Goal: Information Seeking & Learning: Learn about a topic

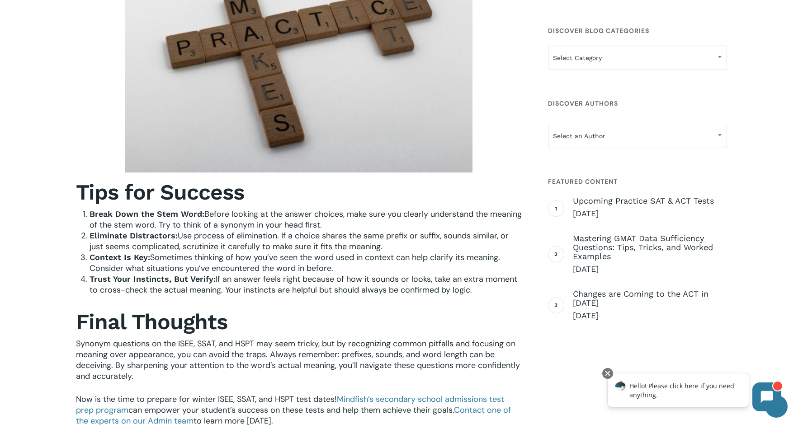
scroll to position [1389, 0]
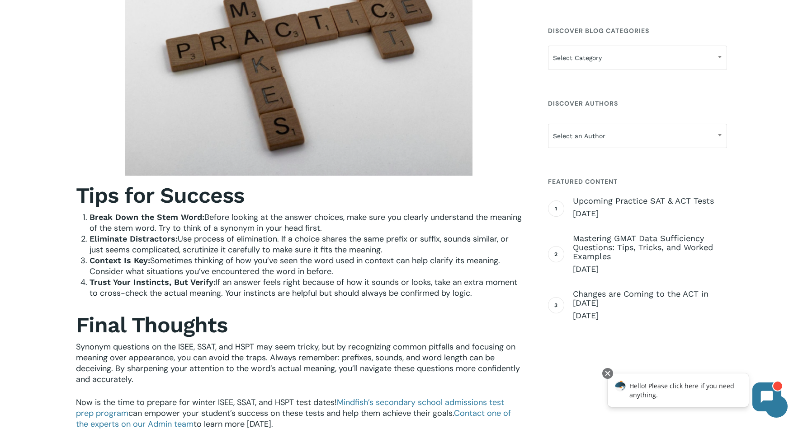
drag, startPoint x: 479, startPoint y: 299, endPoint x: 77, endPoint y: 211, distance: 411.7
click at [77, 211] on div "Tips for Success Break Down the Stem Word: Before looking at the answer choices…" at bounding box center [299, 306] width 446 height 247
copy ol "Break Down the Stem Word: Before looking at the answer choices, make sure you c…"
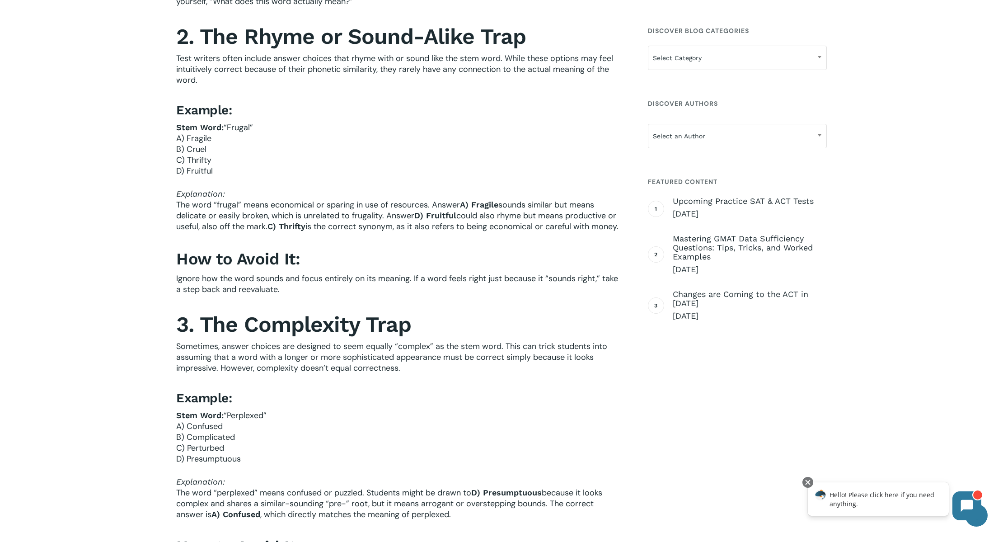
scroll to position [671, 0]
click at [276, 139] on p "Stem Word: “Frugal” A) Fragile B) Cruel C) Thrifty D) Fruitful" at bounding box center [399, 155] width 446 height 66
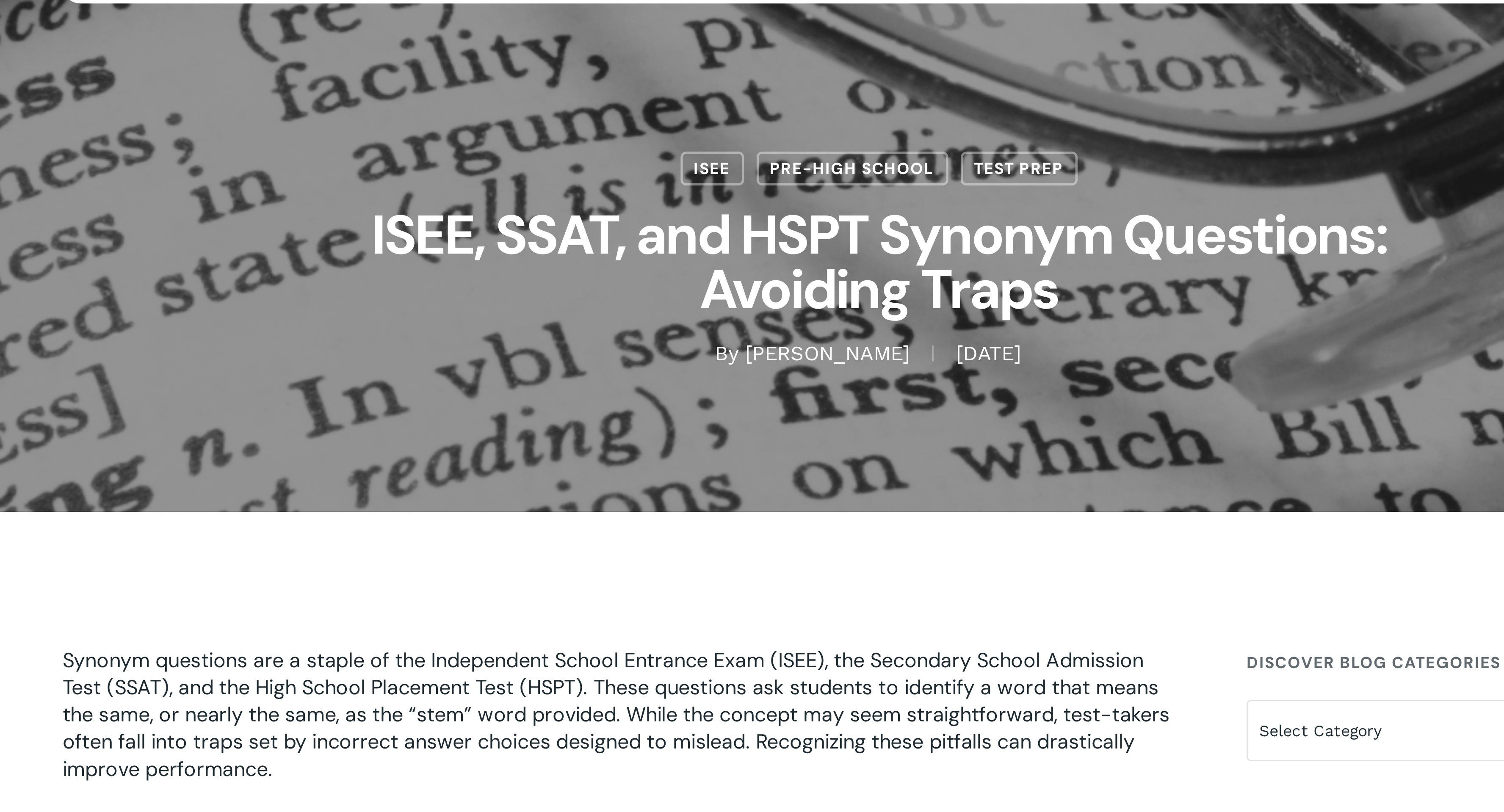
scroll to position [0, 0]
